Goal: Task Accomplishment & Management: Manage account settings

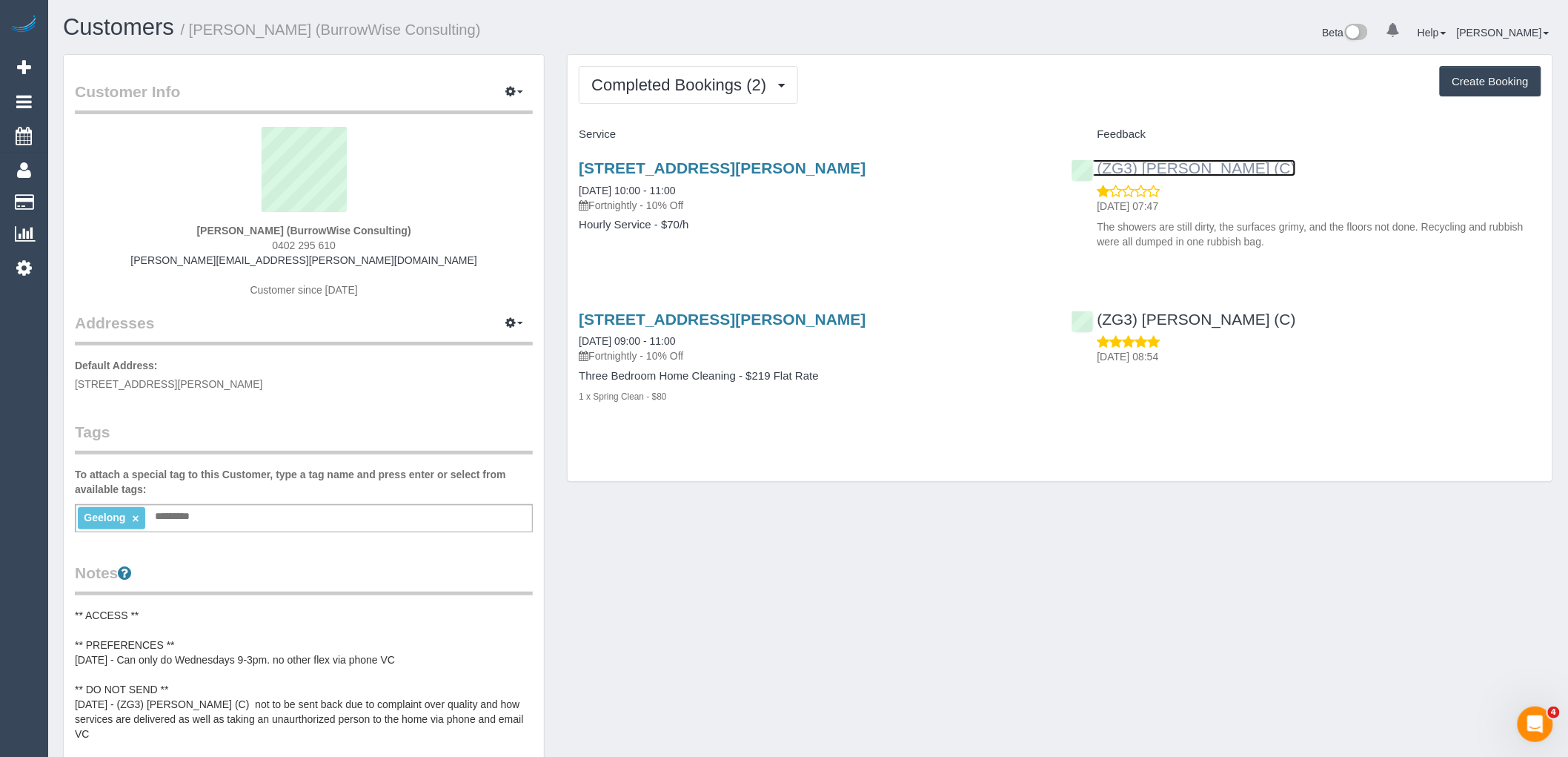
click at [1168, 172] on link "(ZG3) [PERSON_NAME] (C)" at bounding box center [1184, 167] width 224 height 17
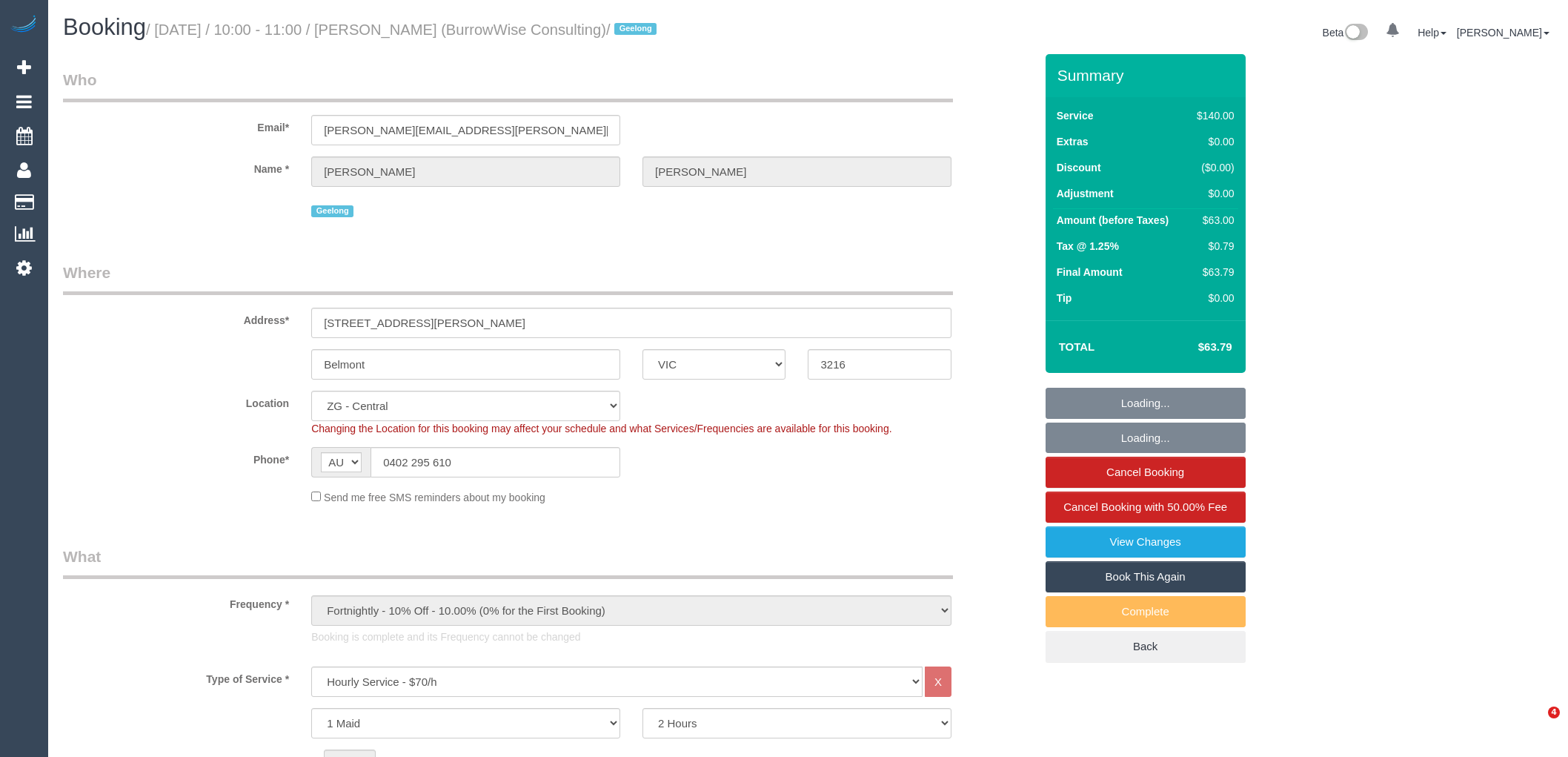
select select "VIC"
select select "number:27"
select select "number:15"
select select "number:18"
select select "number:24"
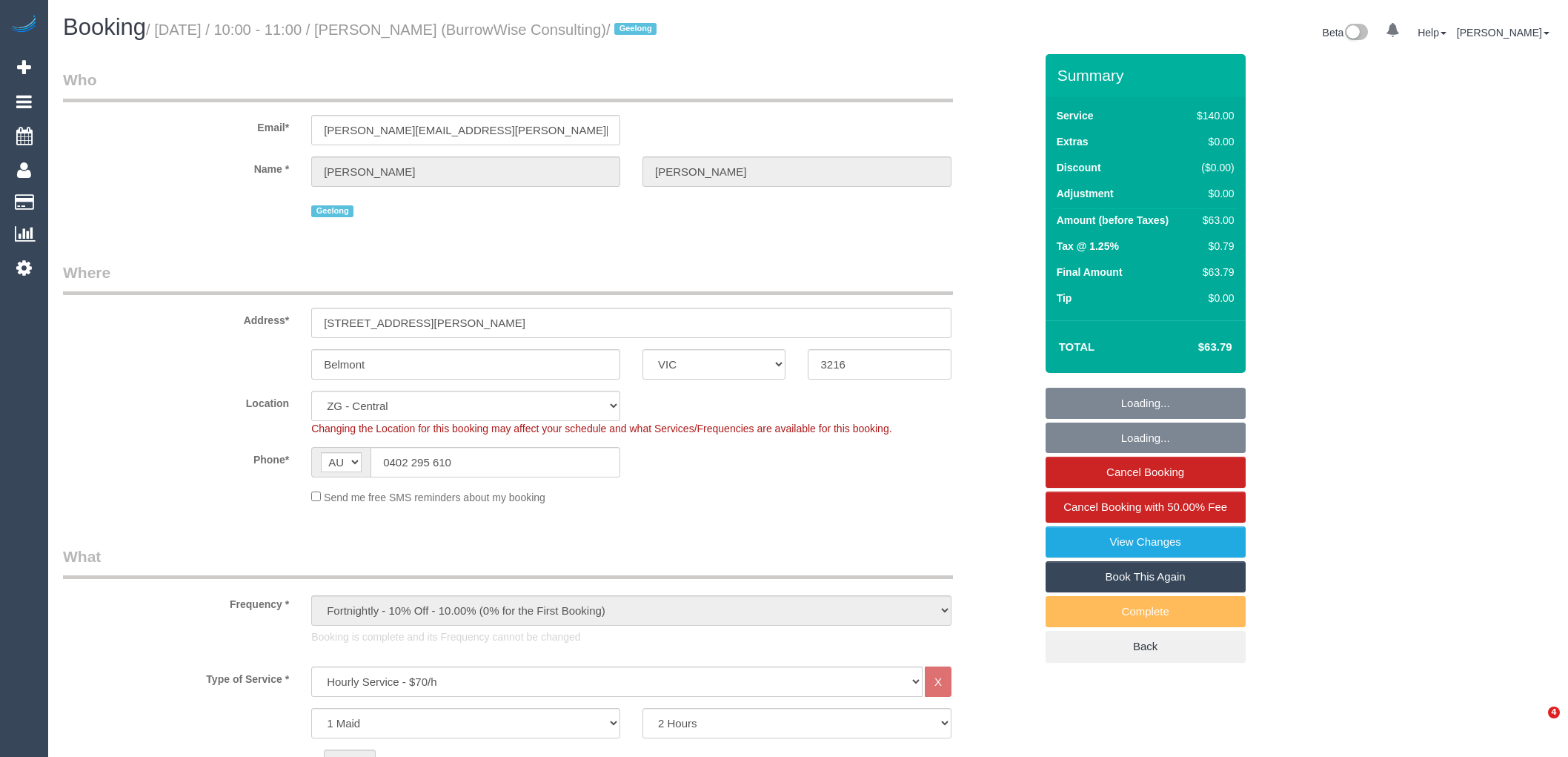
select select "number:34"
select select "number:11"
select select "object:1000"
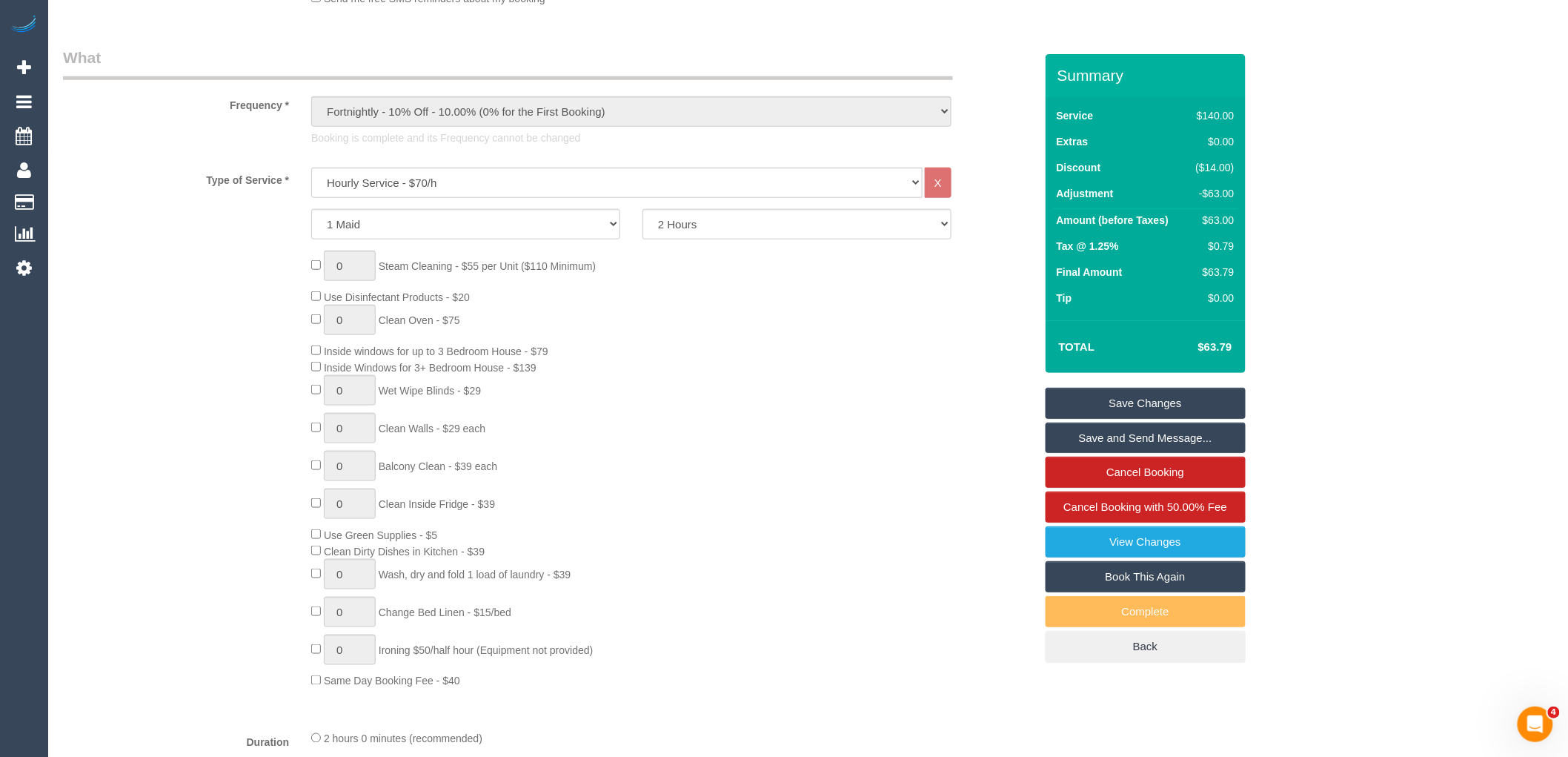
scroll to position [906, 0]
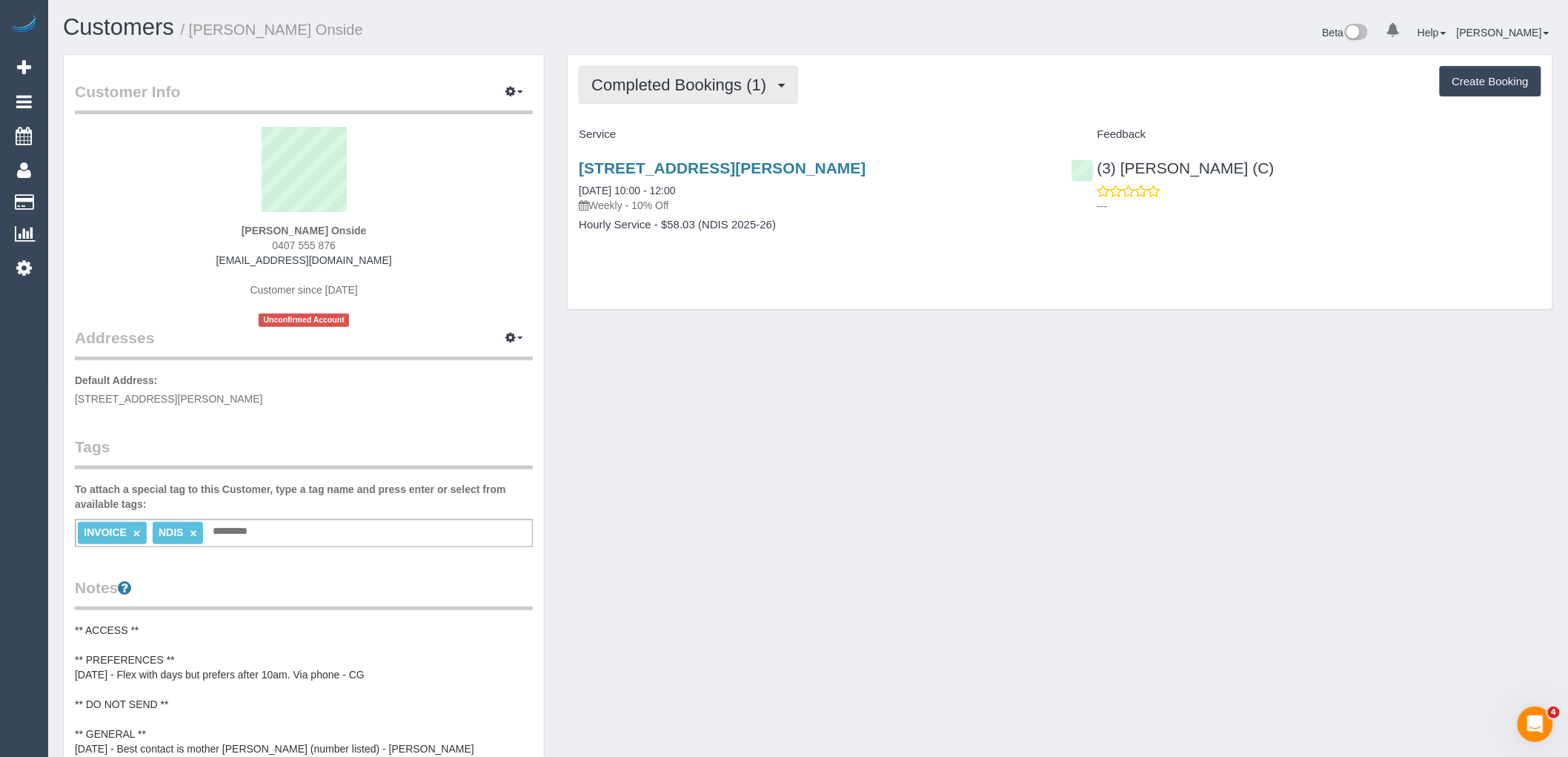
click at [678, 76] on button "Completed Bookings (1)" at bounding box center [688, 85] width 219 height 37
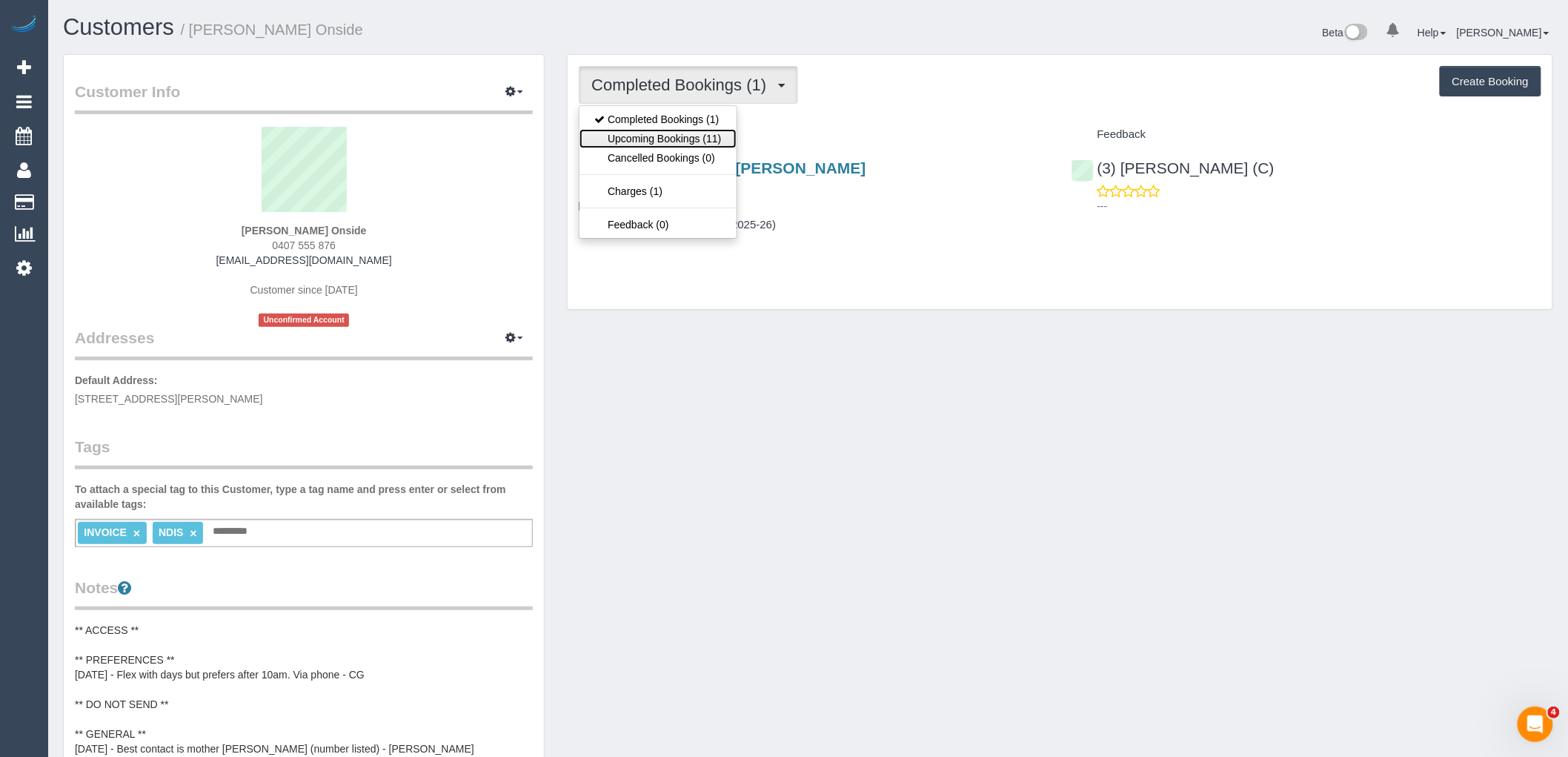
click at [705, 138] on link "Upcoming Bookings (11)" at bounding box center [658, 139] width 157 height 20
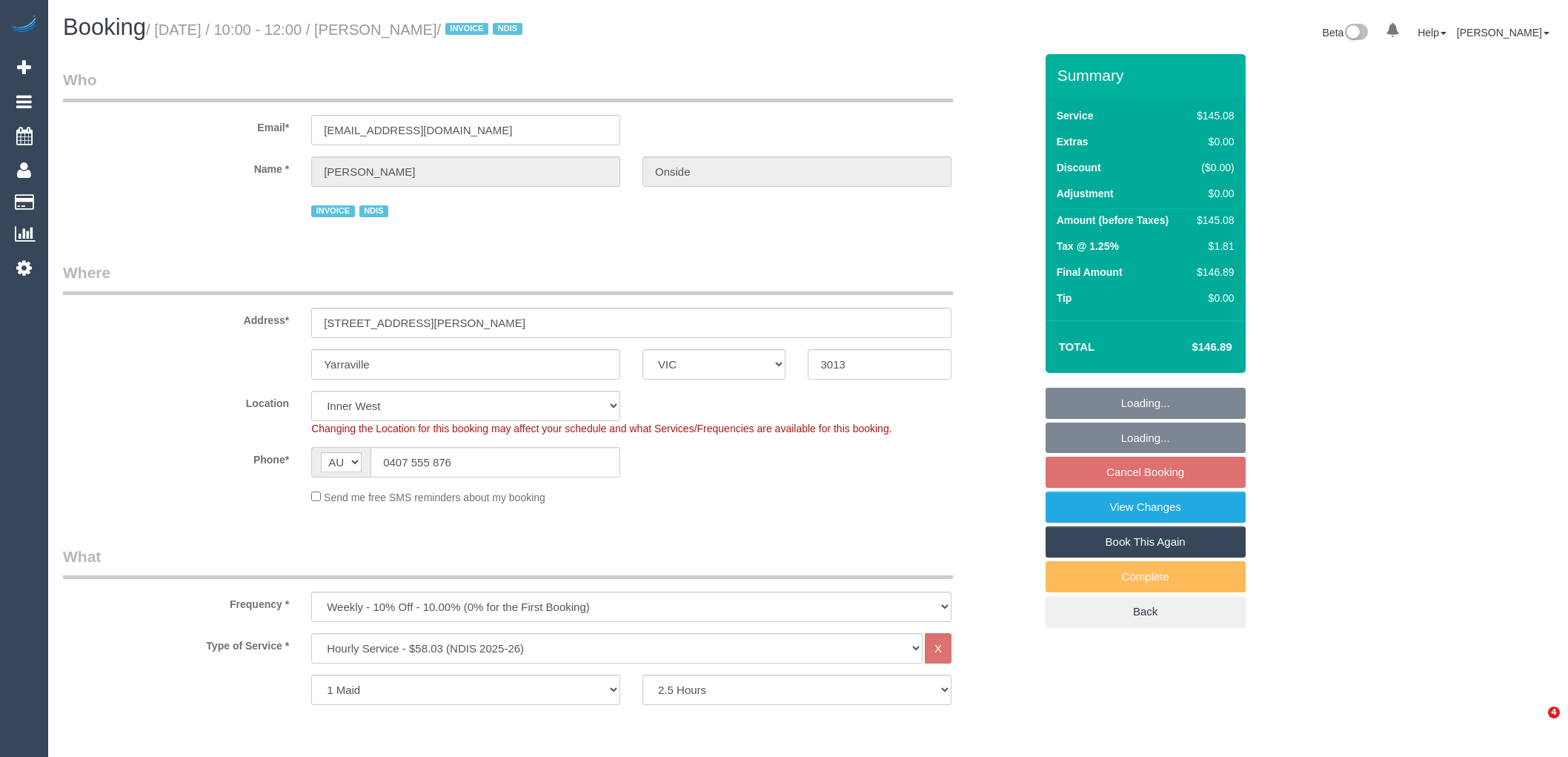
select select "VIC"
select select "150"
select select "spot1"
select select "number:30"
select select "number:14"
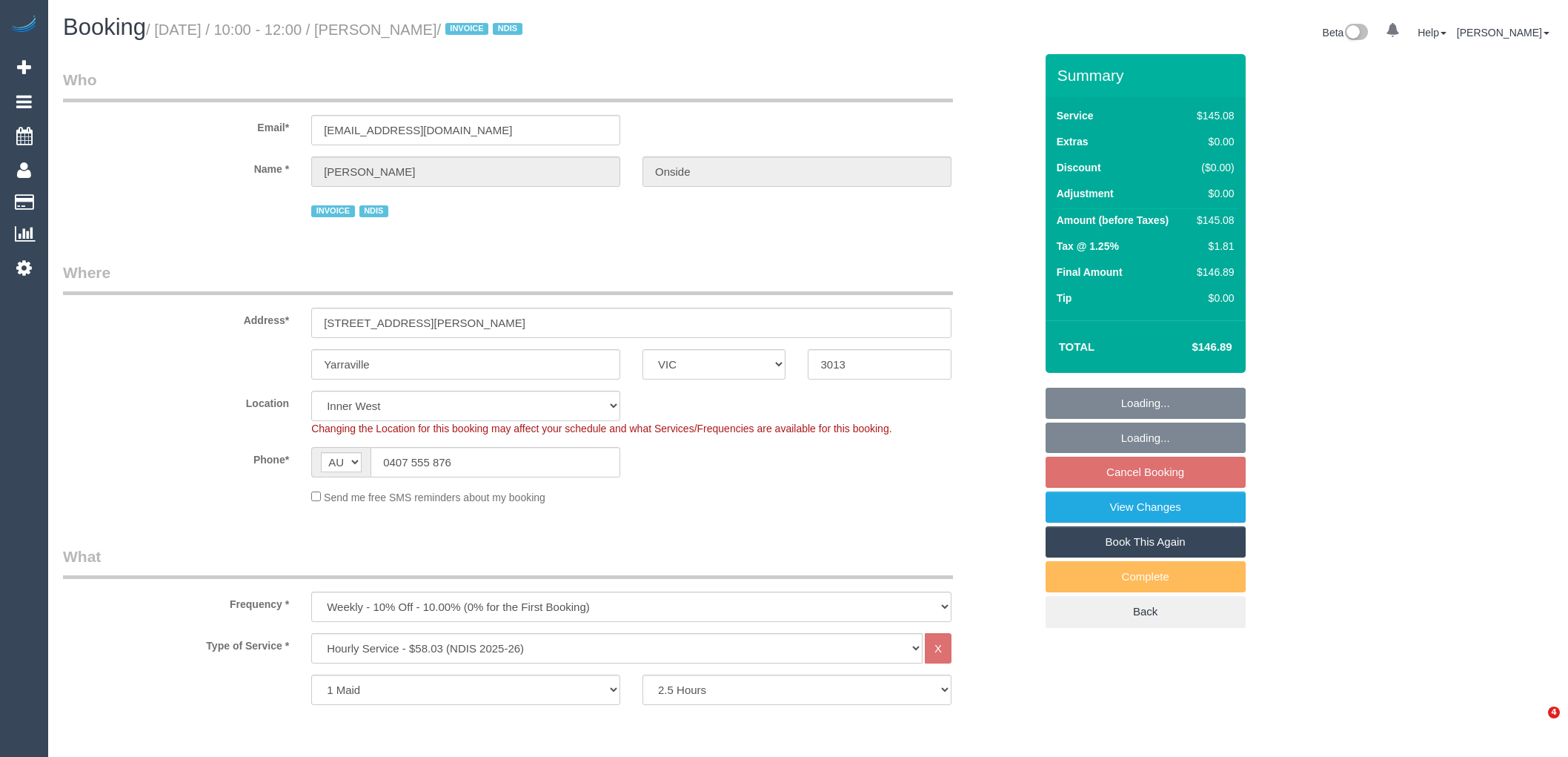
select select "number:19"
select select "number:36"
select select "number:34"
